Goal: Use online tool/utility: Utilize a website feature to perform a specific function

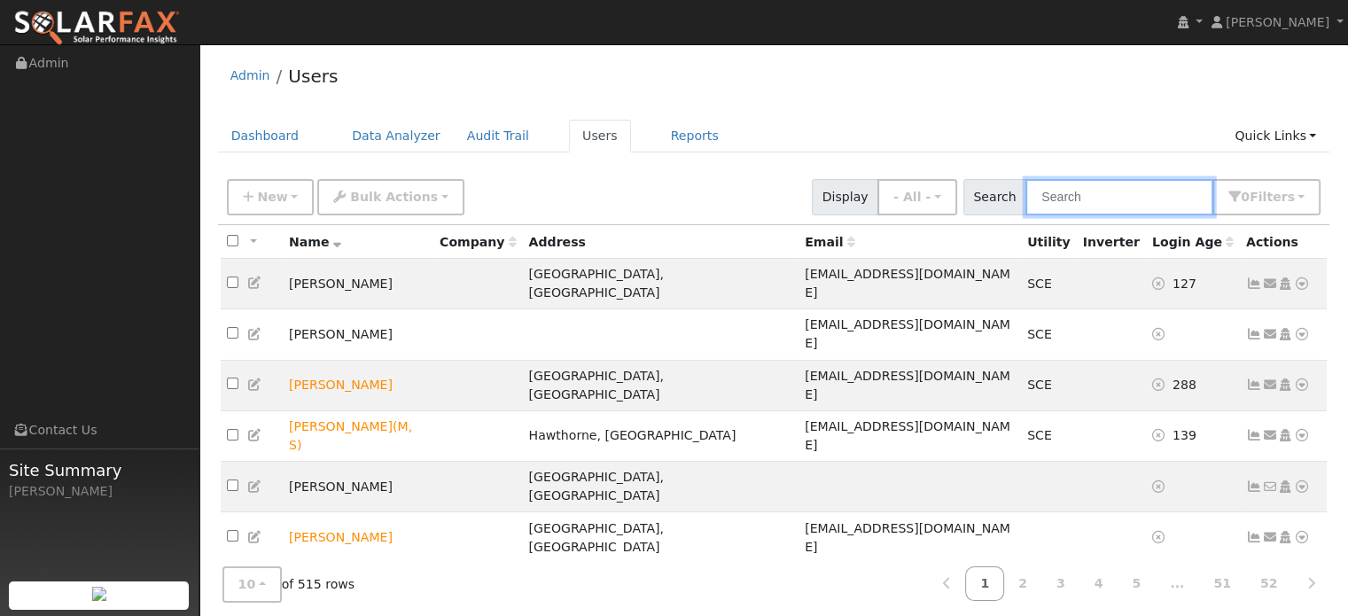
click at [1130, 202] on input "text" at bounding box center [1119, 197] width 188 height 36
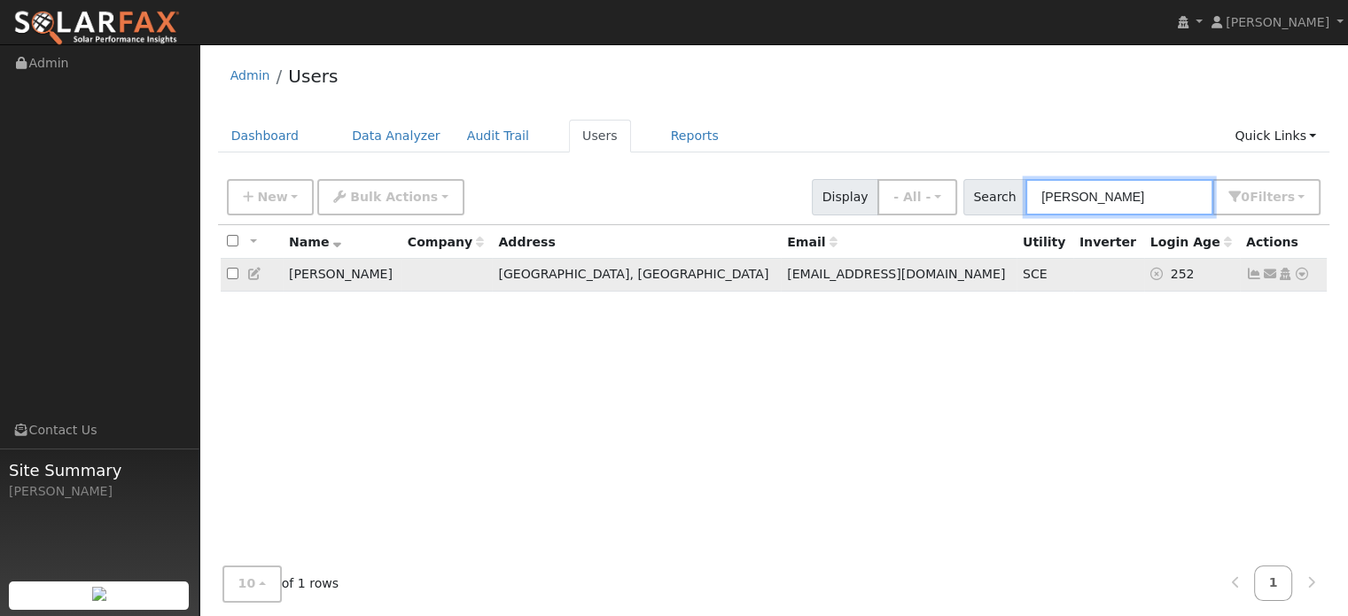
type input "alfredo"
click at [1304, 273] on icon at bounding box center [1302, 274] width 16 height 12
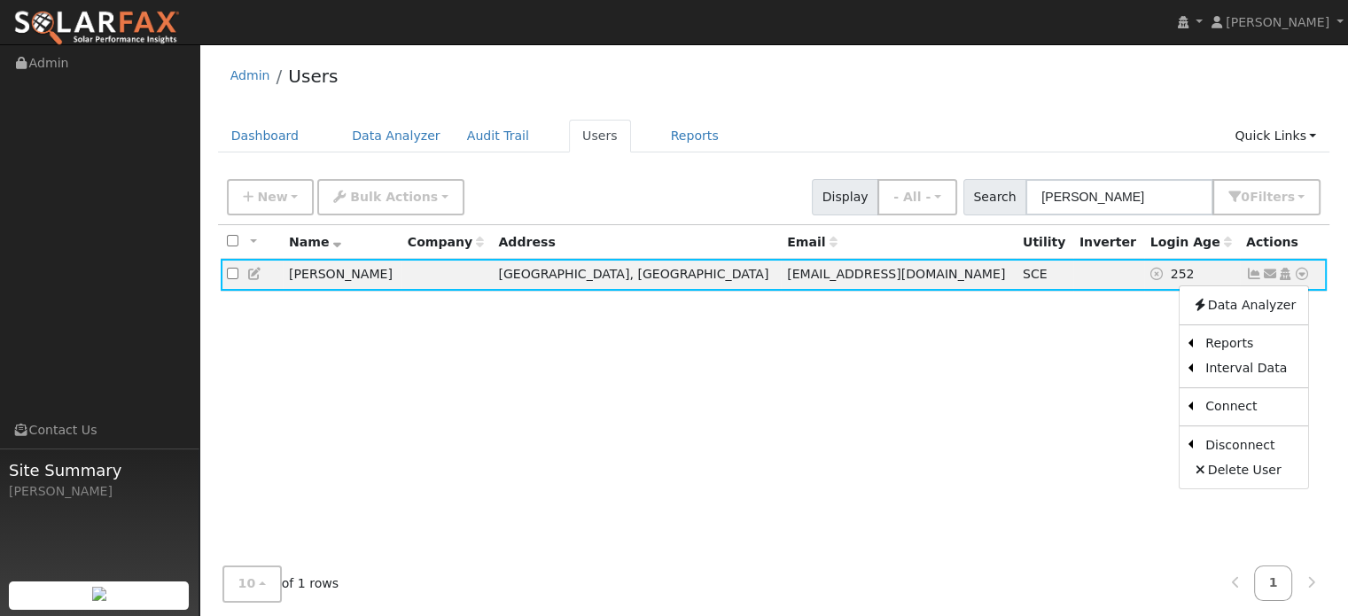
click at [838, 434] on div "All None All on page None on page Name Company Address Email Utility Inverter L…" at bounding box center [774, 410] width 1112 height 370
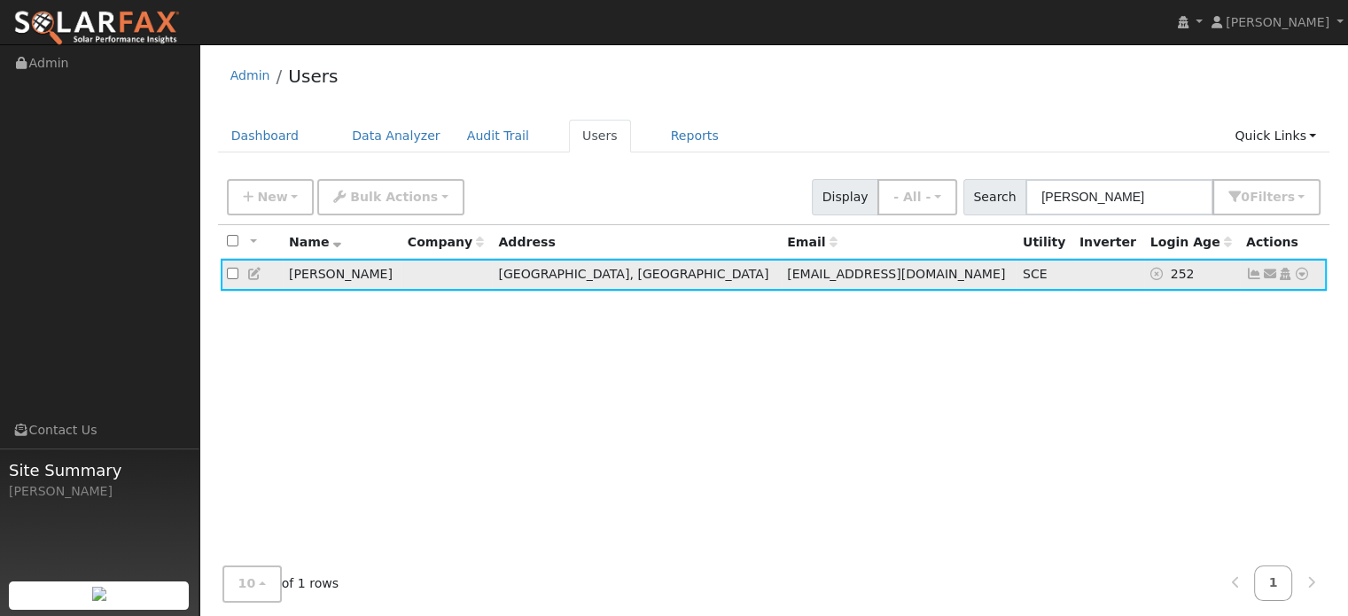
click at [1304, 273] on icon at bounding box center [1302, 274] width 16 height 12
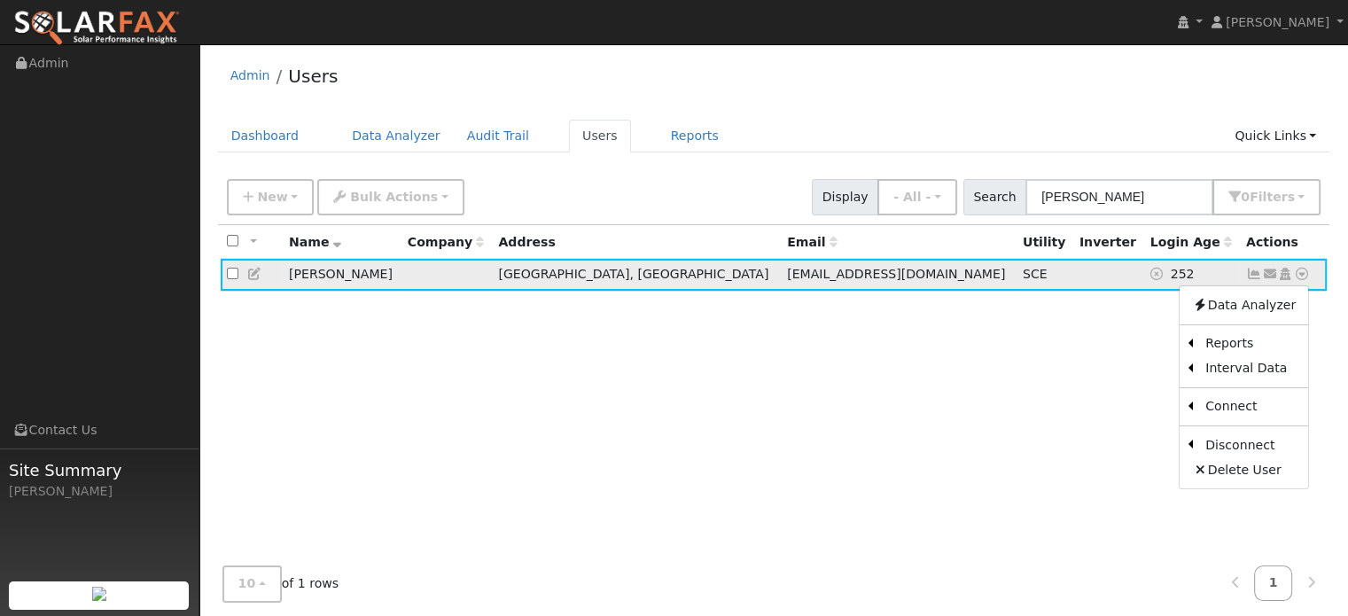
click at [1304, 273] on icon at bounding box center [1302, 274] width 16 height 12
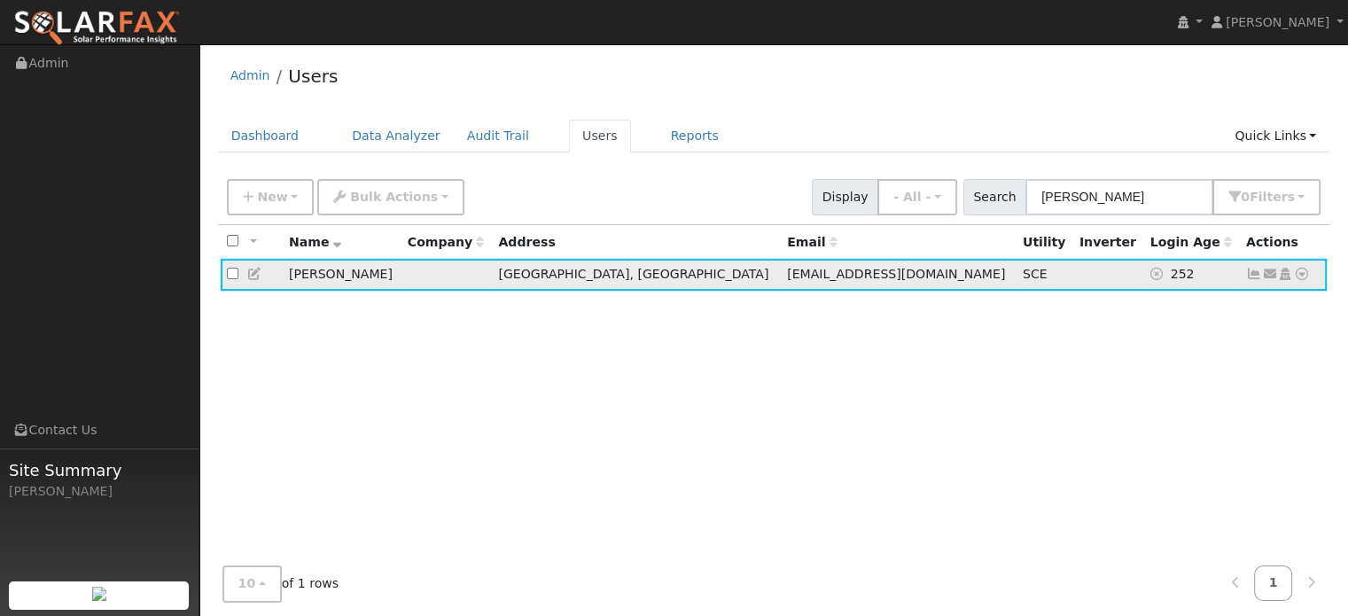
click at [1304, 273] on icon at bounding box center [1302, 274] width 16 height 12
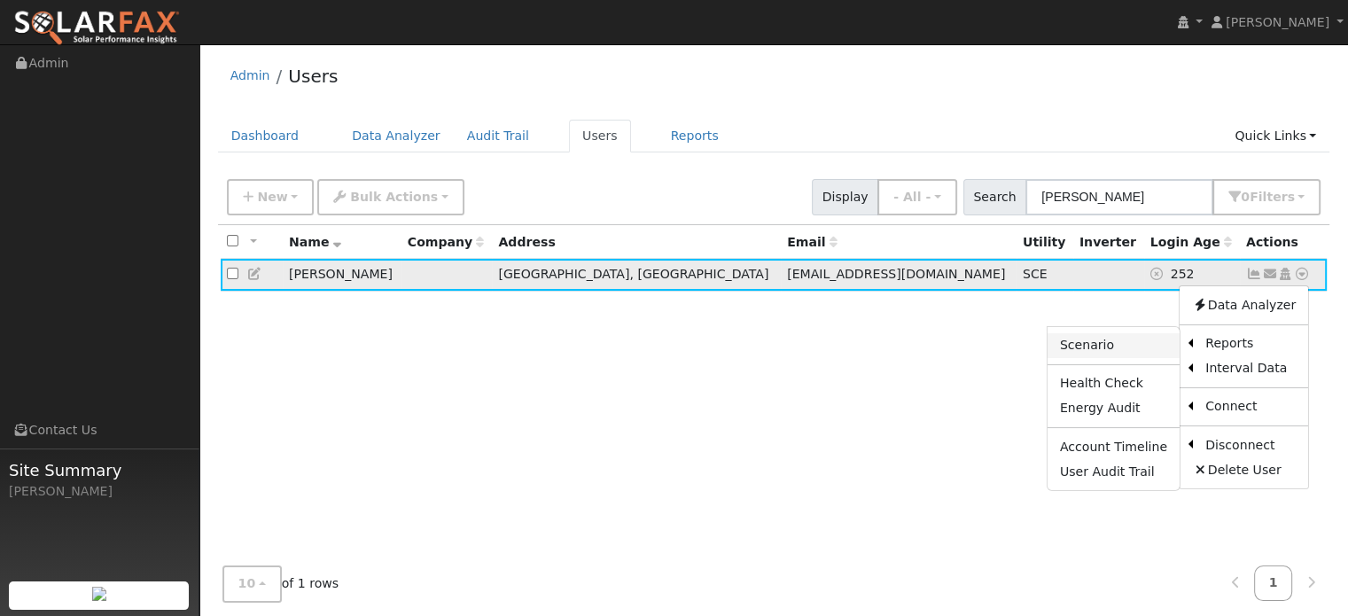
click at [1127, 350] on link "Scenario" at bounding box center [1114, 345] width 132 height 25
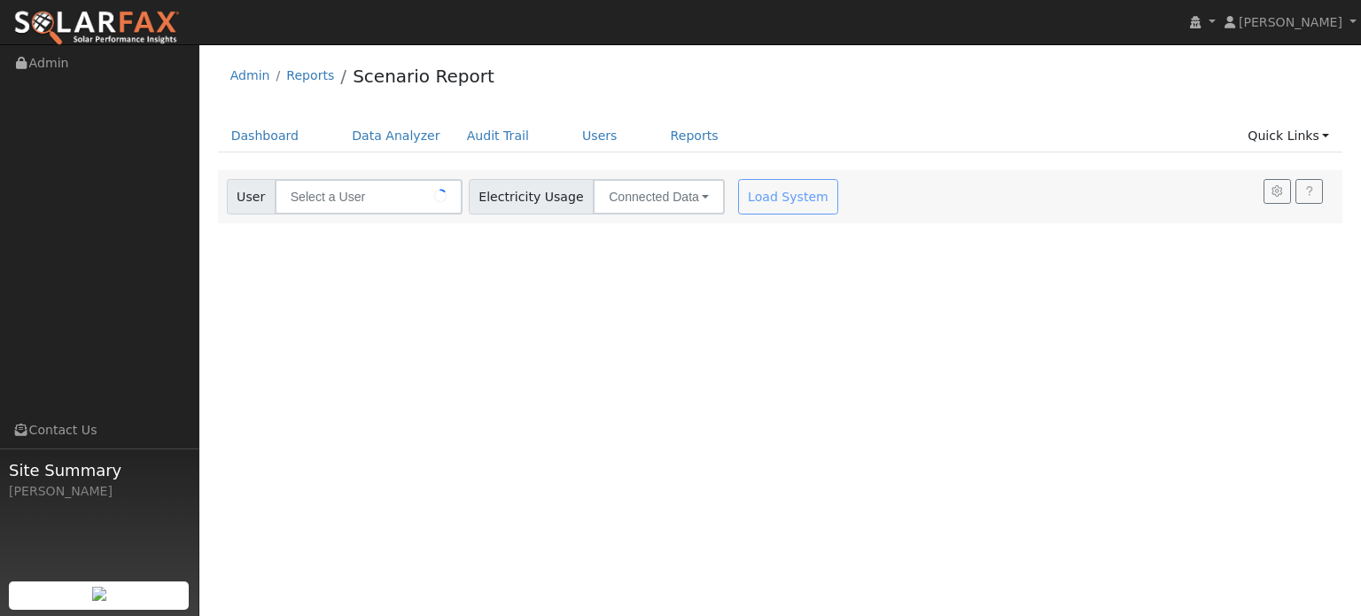
type input "[PERSON_NAME]"
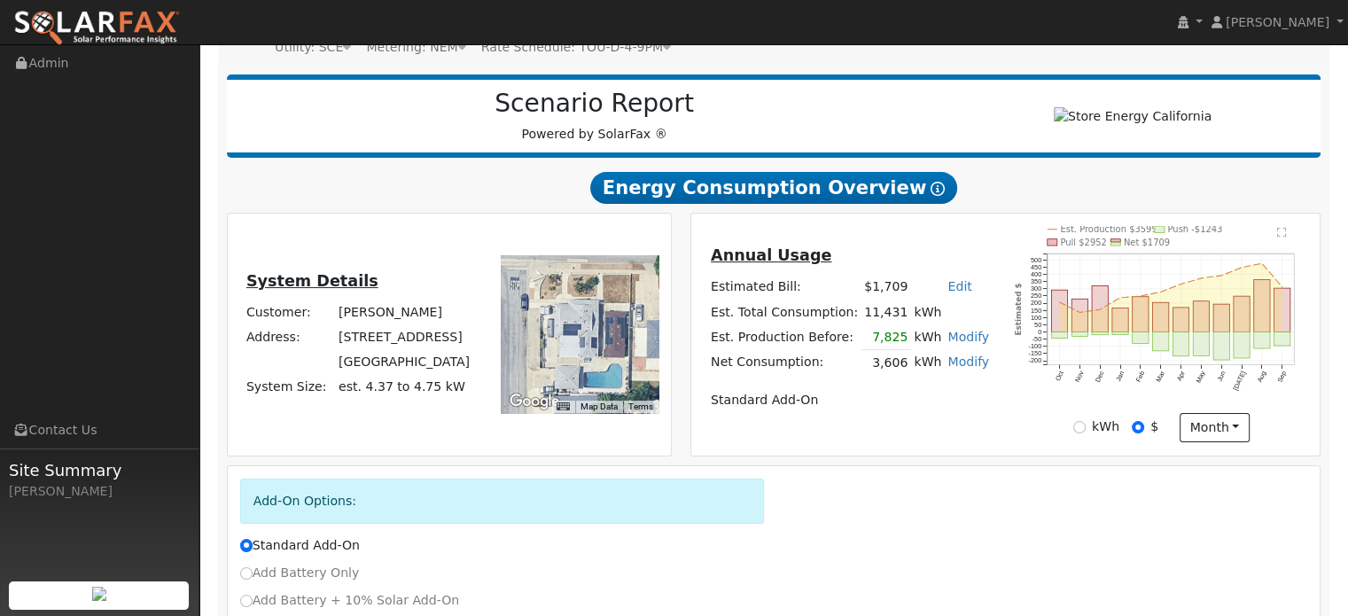
scroll to position [341, 0]
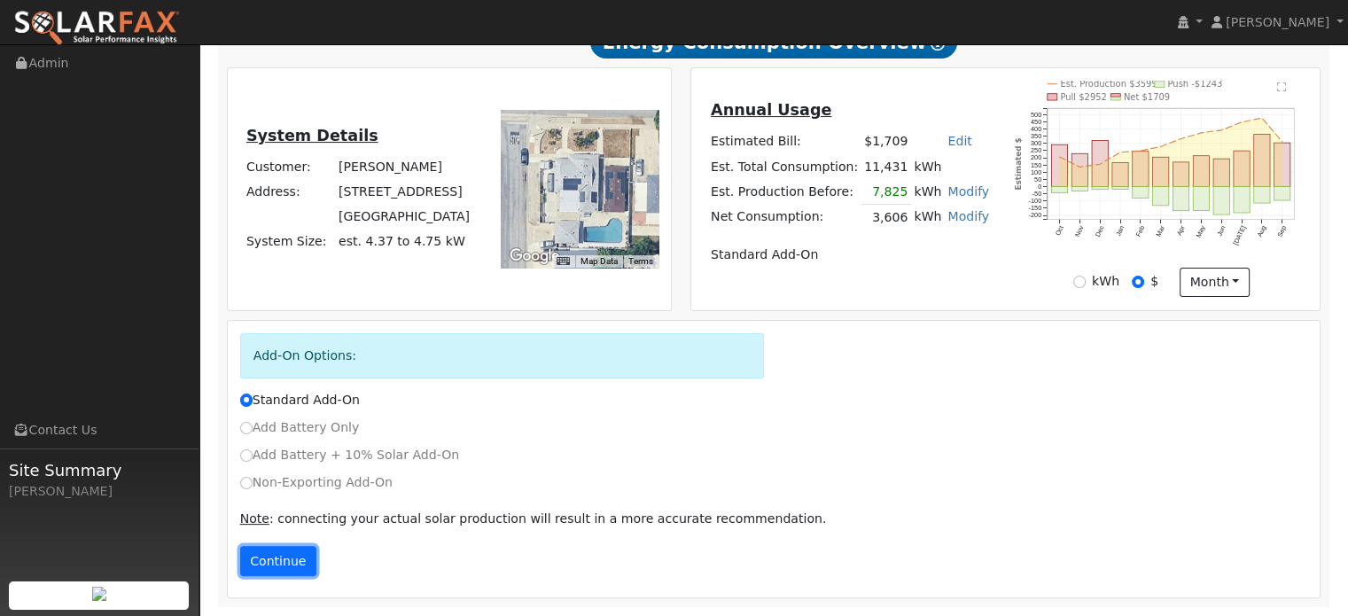
click at [283, 559] on button "Continue" at bounding box center [278, 561] width 76 height 30
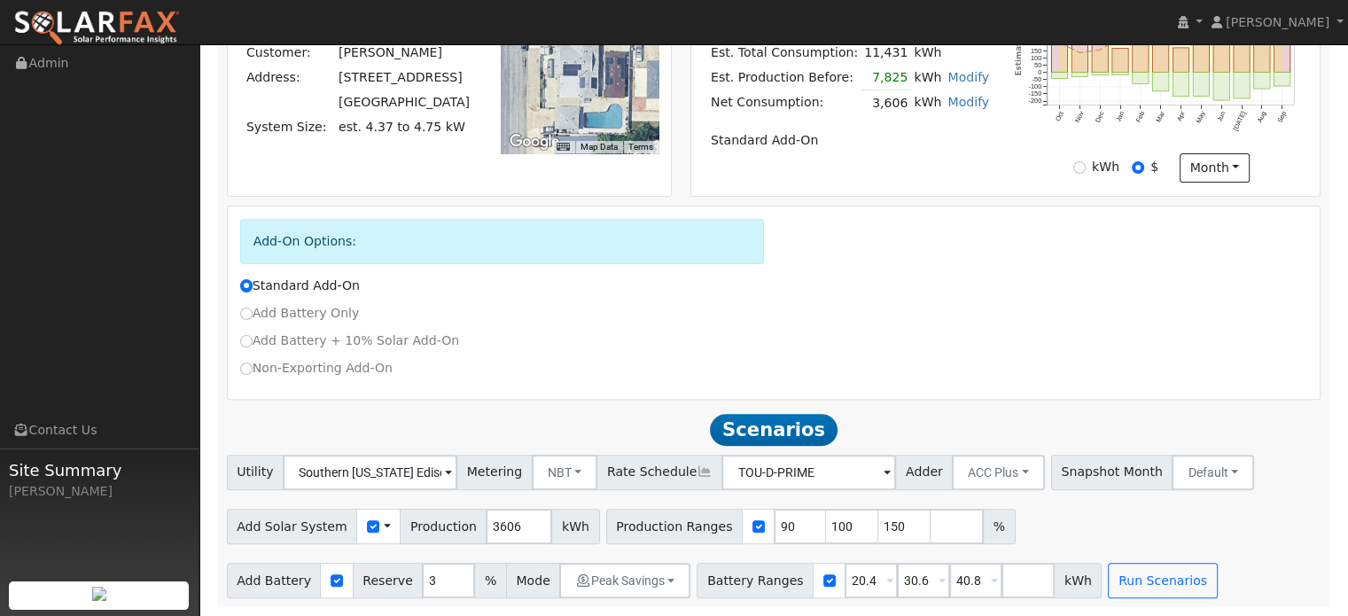
scroll to position [457, 0]
click at [774, 528] on input "90" at bounding box center [800, 526] width 53 height 35
click at [826, 527] on input "100" at bounding box center [852, 526] width 53 height 35
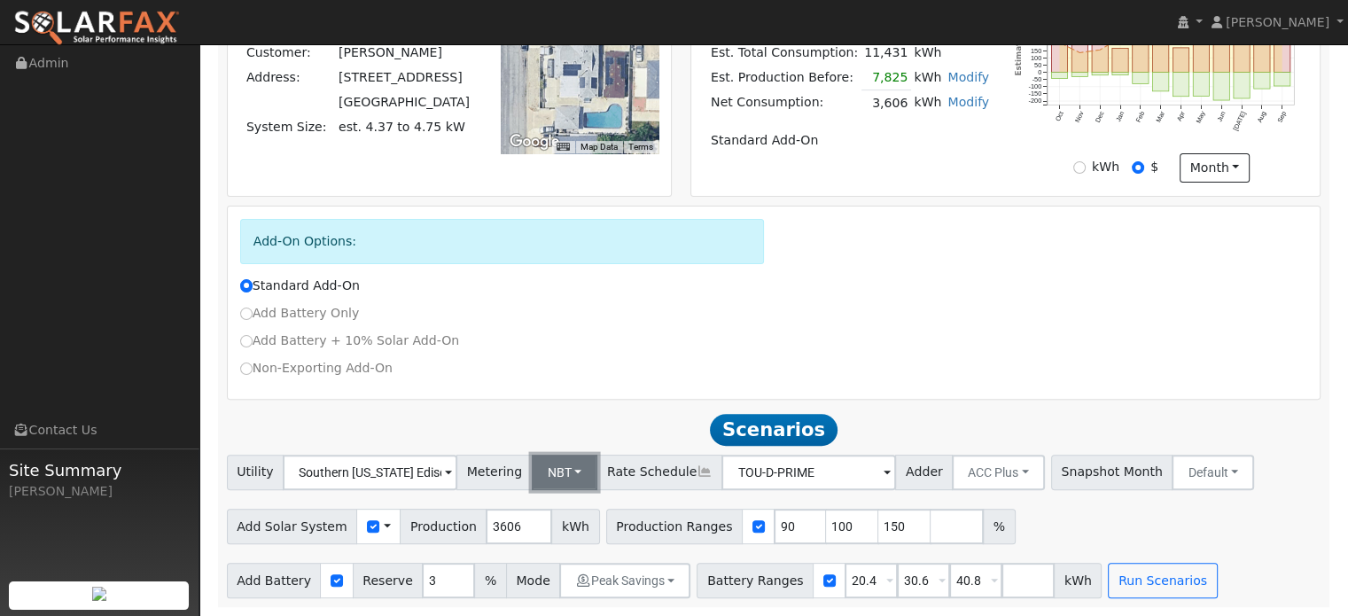
click at [567, 474] on button "NBT" at bounding box center [565, 472] width 66 height 35
click at [650, 432] on h2 "Scenarios Scenario" at bounding box center [774, 429] width 1095 height 33
click at [486, 529] on input "3606" at bounding box center [519, 526] width 66 height 35
type input "4500"
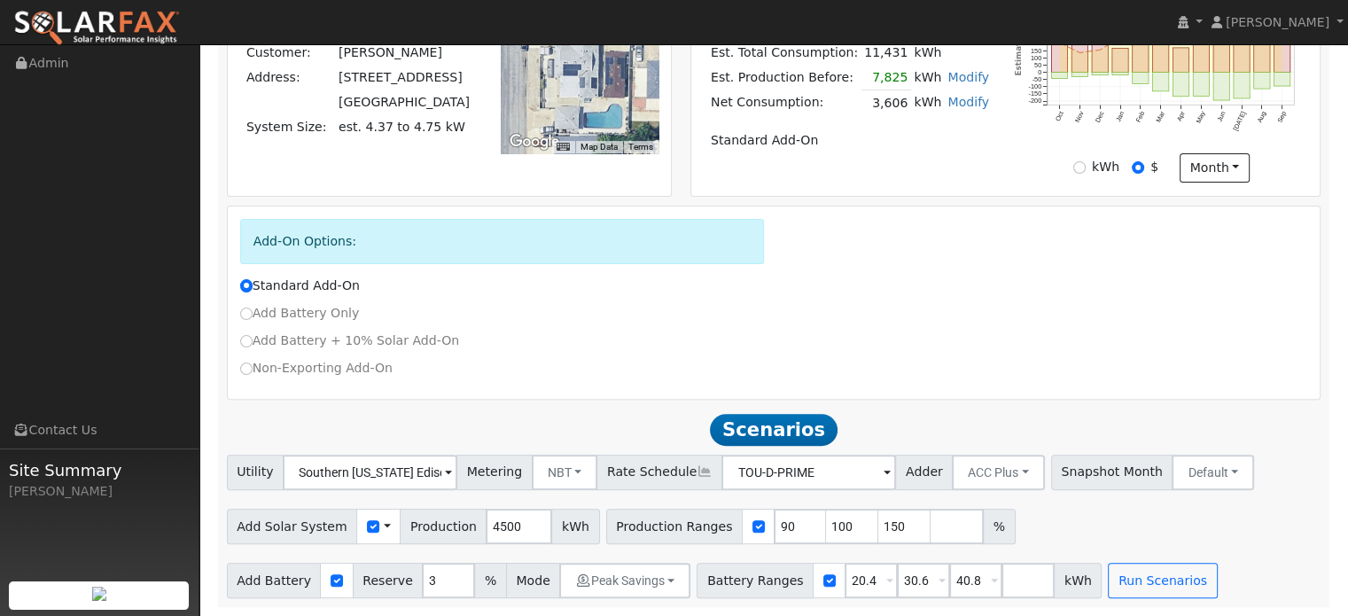
click at [666, 498] on div "Utility Southern [US_STATE] Edison Metering NBT NEM NBT Rate Schedule TOU-D-PRI…" at bounding box center [773, 527] width 1113 height 144
click at [626, 403] on div "Scenario Report Powered by SolarFax ® Energy Consumption Overview Show Help Thi…" at bounding box center [774, 206] width 1112 height 801
click at [594, 580] on button "Peak Savings" at bounding box center [624, 580] width 131 height 35
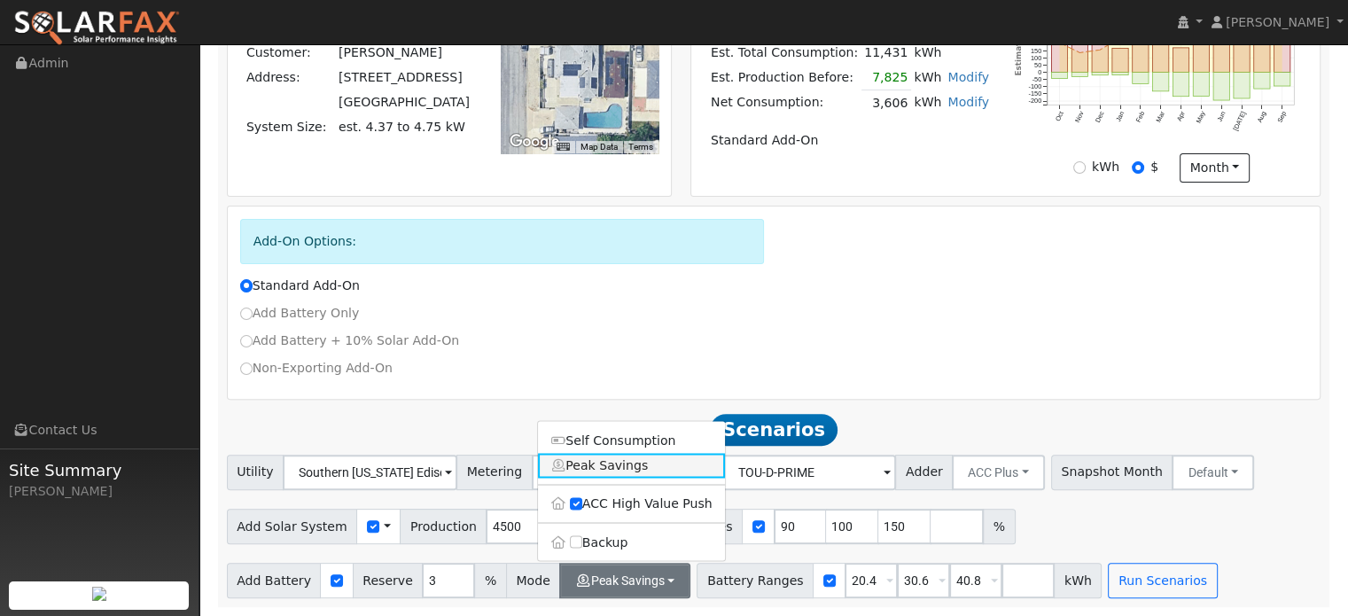
click at [635, 468] on link "Peak Savings" at bounding box center [631, 465] width 187 height 25
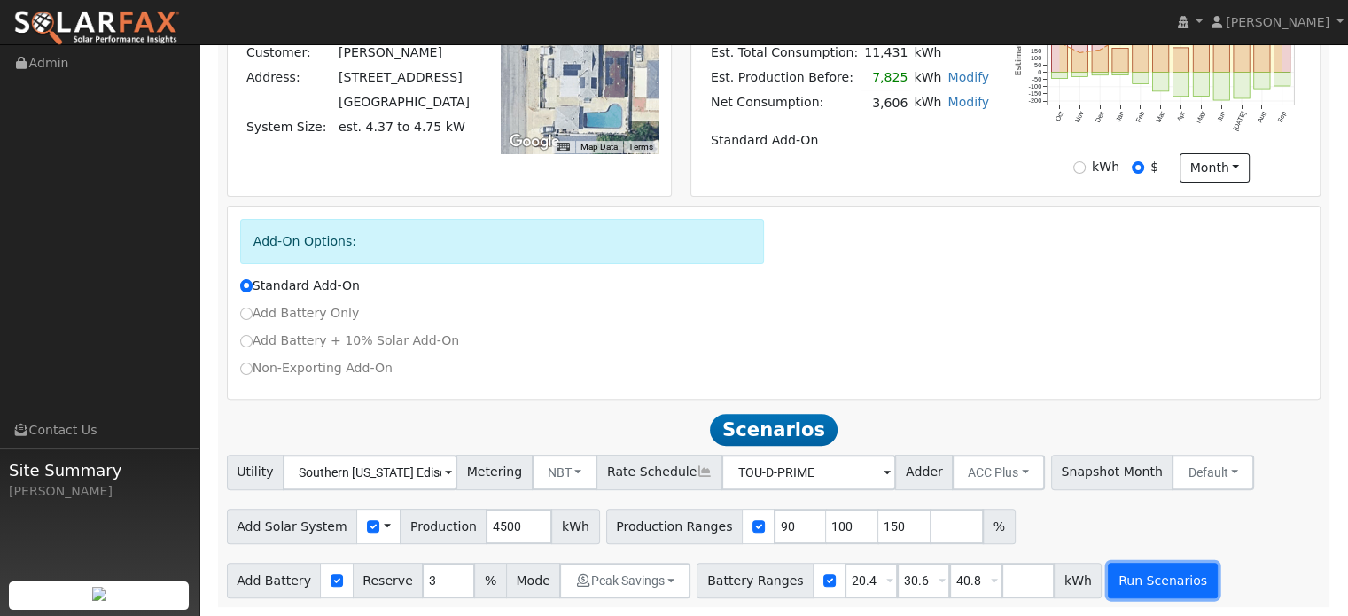
click at [1118, 580] on button "Run Scenarios" at bounding box center [1162, 580] width 109 height 35
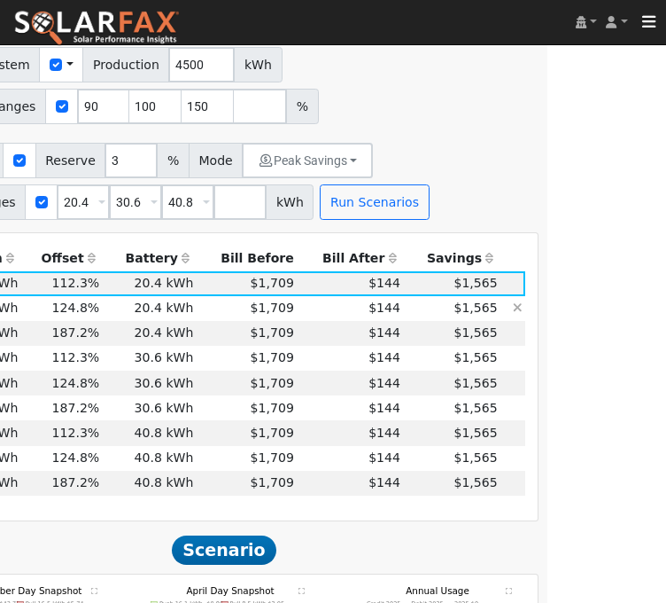
scroll to position [1202, 109]
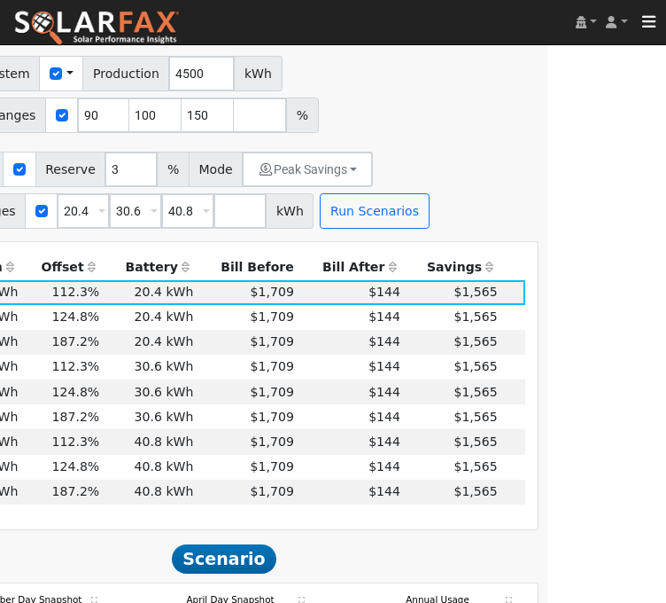
click at [469, 194] on div "Add Battery Reserve 3 % Mode Peak Savings Self Consumption Peak Savings ACC Hig…" at bounding box center [224, 186] width 636 height 83
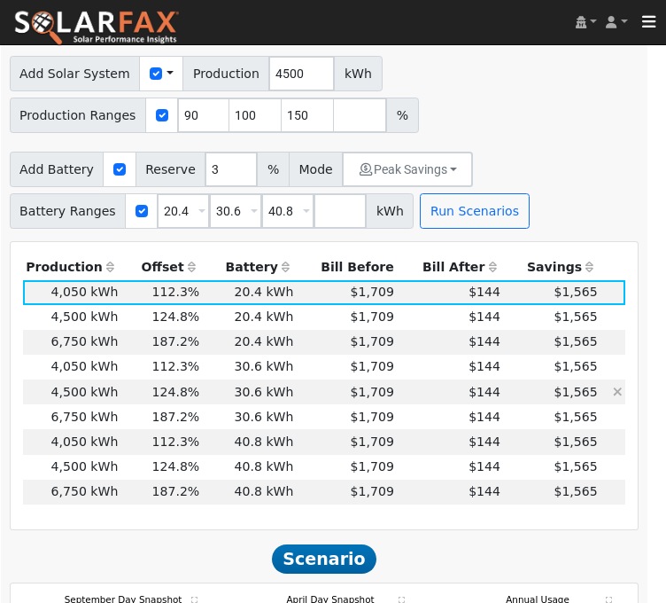
scroll to position [1202, 3]
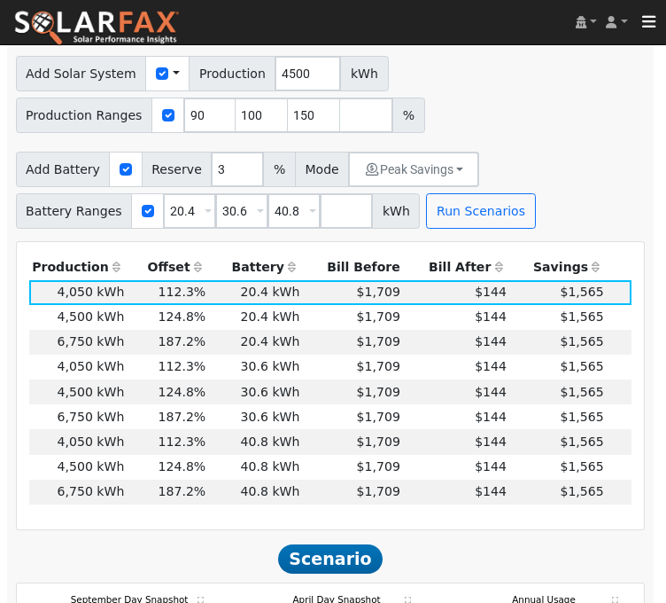
click at [596, 133] on div "Add Solar System Use CSV Data Production 4500 kWh Production Ranges 90 100 150 %" at bounding box center [330, 91] width 636 height 83
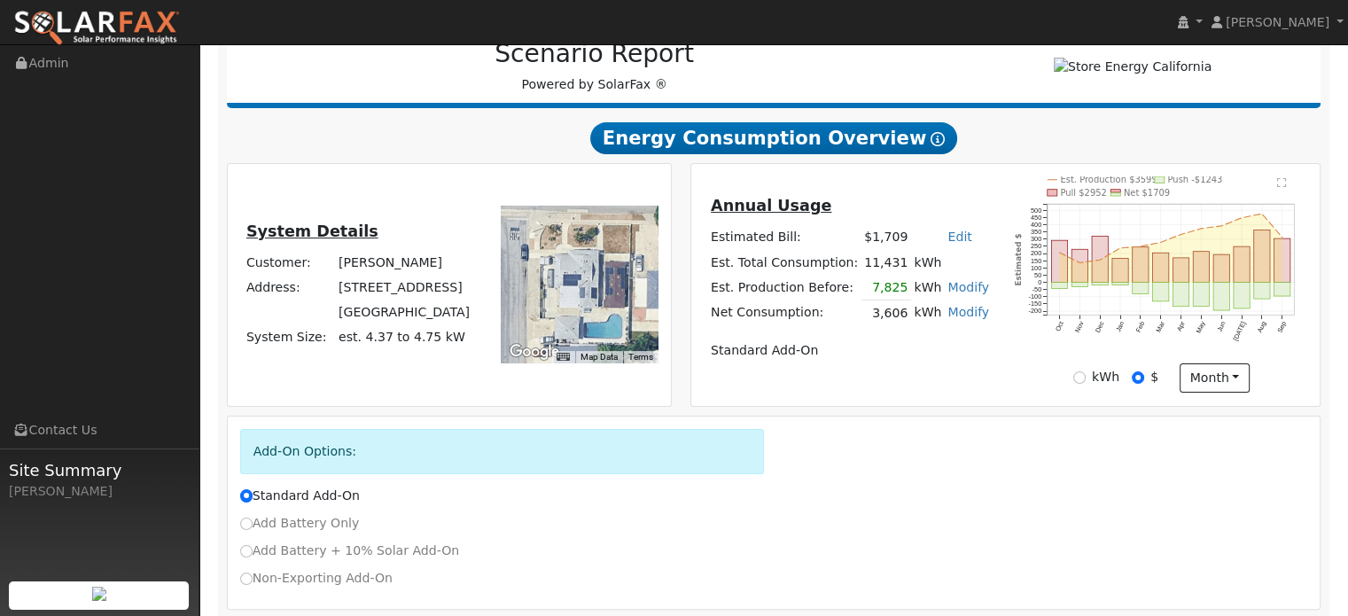
scroll to position [248, 0]
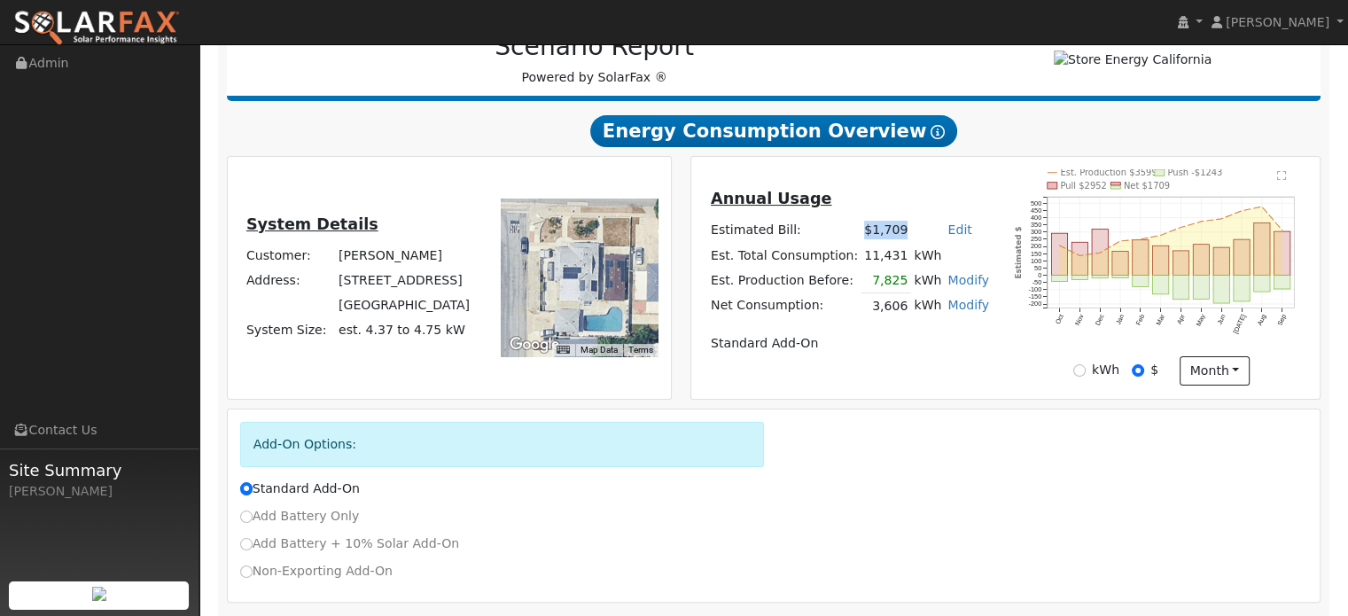
drag, startPoint x: 853, startPoint y: 244, endPoint x: 900, endPoint y: 245, distance: 47.0
click at [900, 243] on tr "Estimated Bill: $1,709 Edit Estimated Bill $ Annual" at bounding box center [849, 230] width 284 height 25
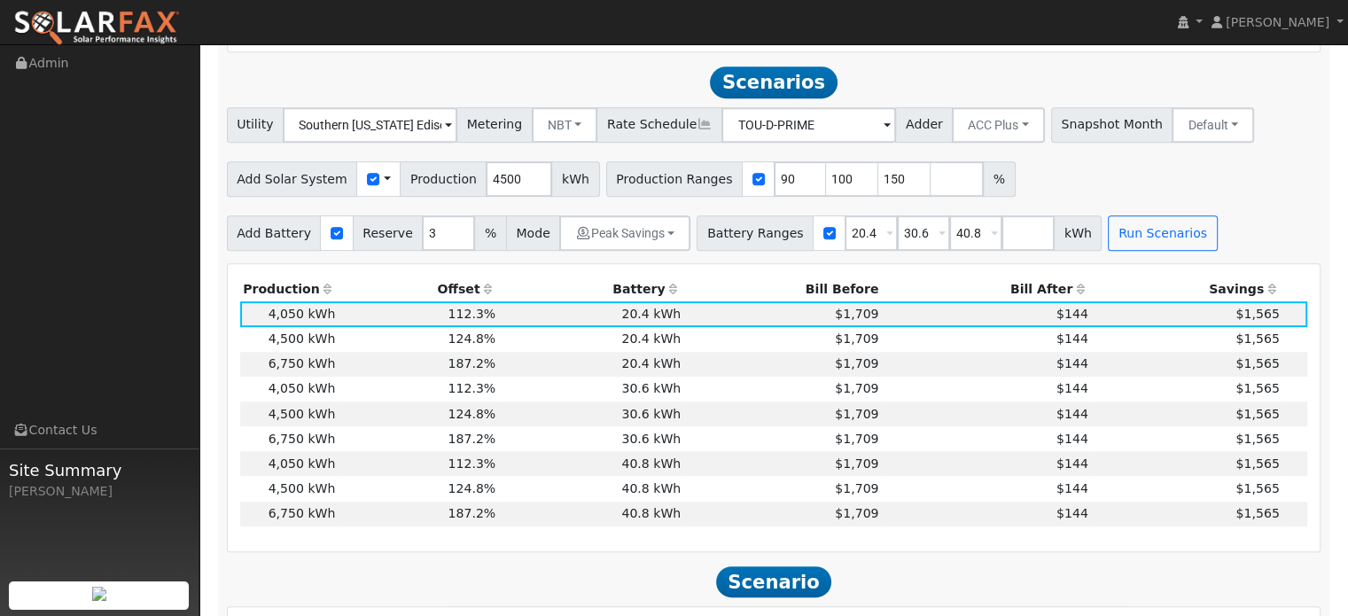
scroll to position [798, 0]
